Goal: Find specific page/section: Locate a particular part of the current website

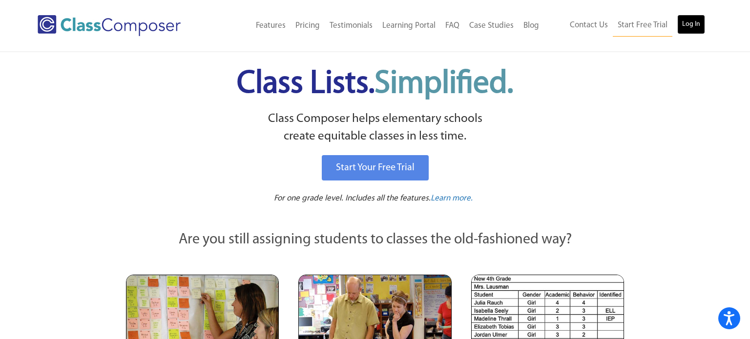
click at [694, 26] on link "Log In" at bounding box center [691, 25] width 28 height 20
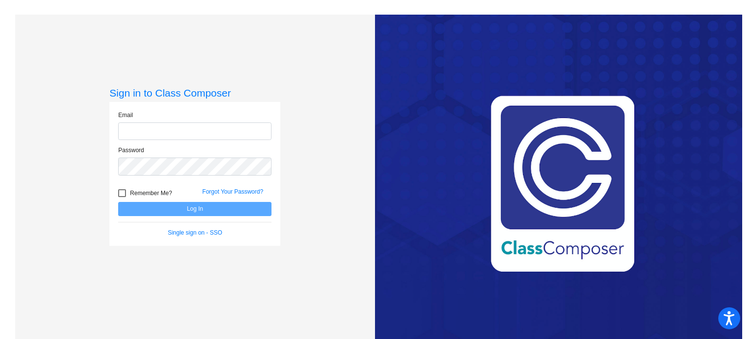
type input "jwheeler@danville.k12.in.us"
click at [194, 210] on button "Log In" at bounding box center [194, 209] width 153 height 14
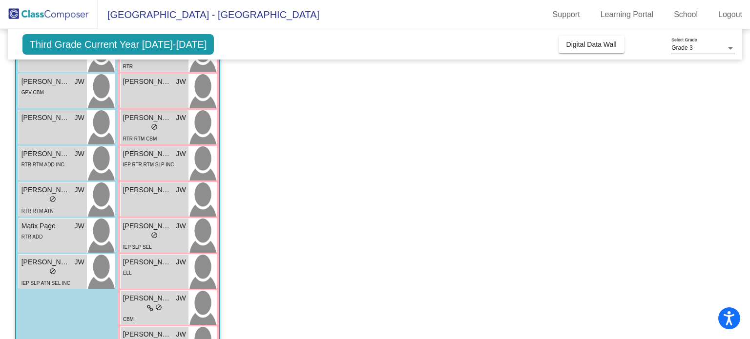
scroll to position [241, 0]
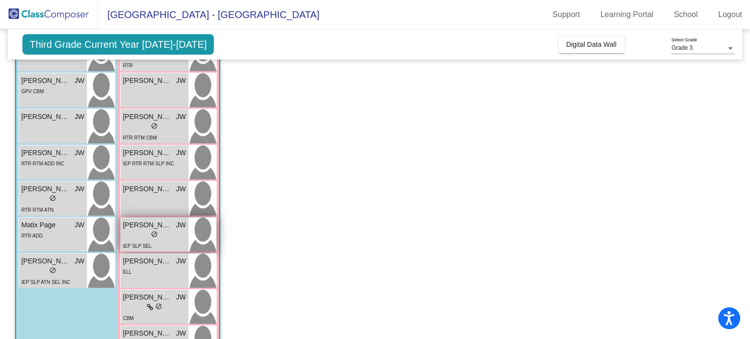
click at [146, 224] on span "Lainie Hedrick" at bounding box center [147, 225] width 49 height 10
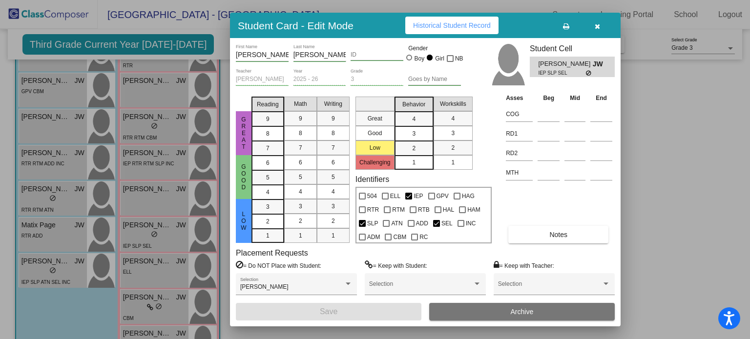
click at [598, 24] on icon "button" at bounding box center [596, 26] width 5 height 7
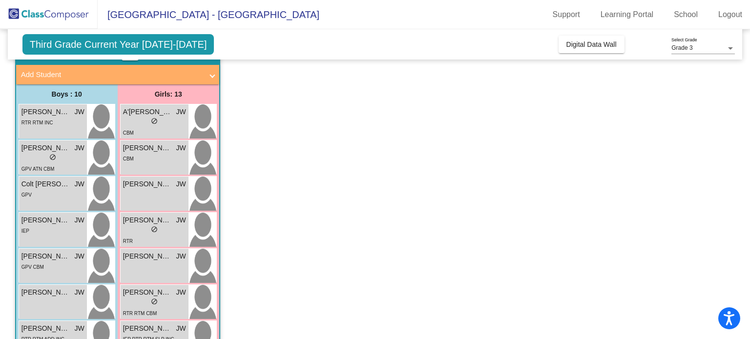
scroll to position [41, 0]
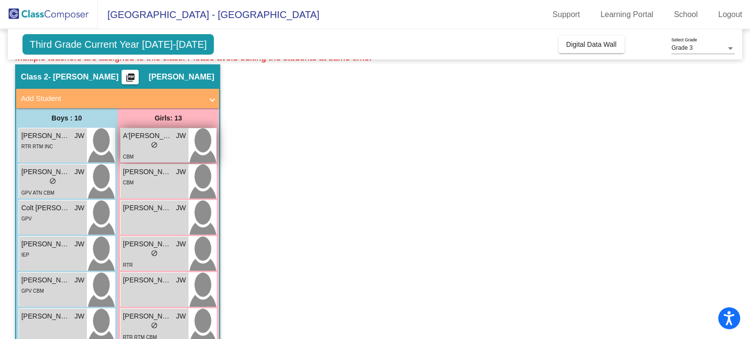
click at [154, 133] on span "A'Rya Richey" at bounding box center [147, 136] width 49 height 10
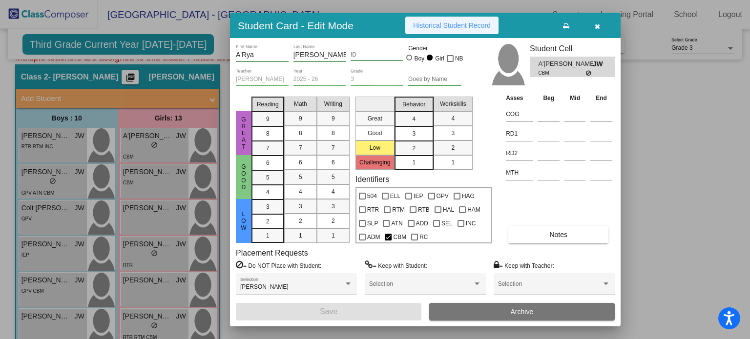
click at [473, 26] on span "Historical Student Record" at bounding box center [452, 25] width 78 height 8
click at [593, 24] on button "button" at bounding box center [596, 26] width 31 height 18
